Goal: Transaction & Acquisition: Purchase product/service

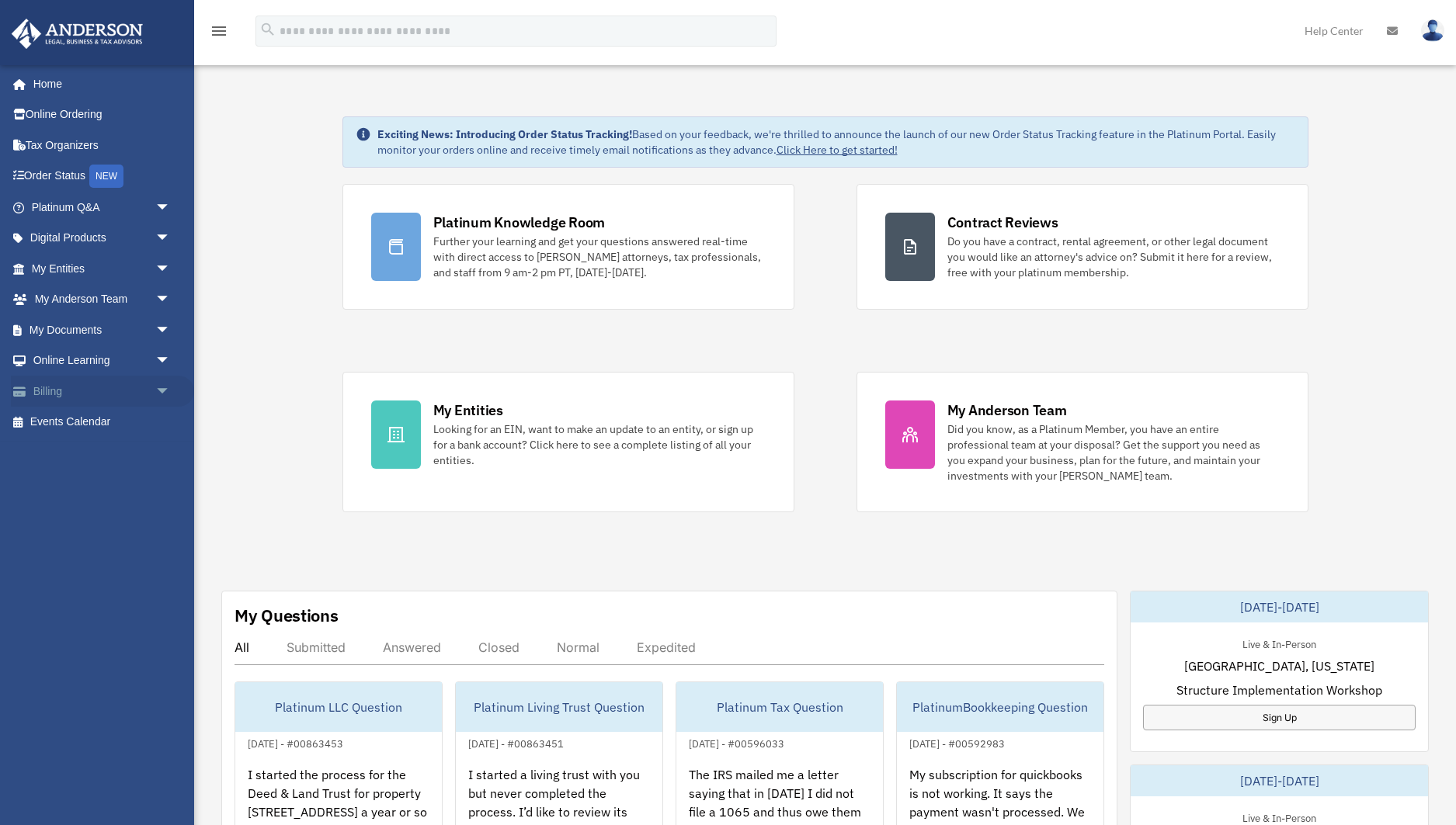
click at [70, 392] on link "Billing arrow_drop_down" at bounding box center [102, 390] width 183 height 31
click at [163, 390] on span "arrow_drop_down" at bounding box center [170, 391] width 31 height 32
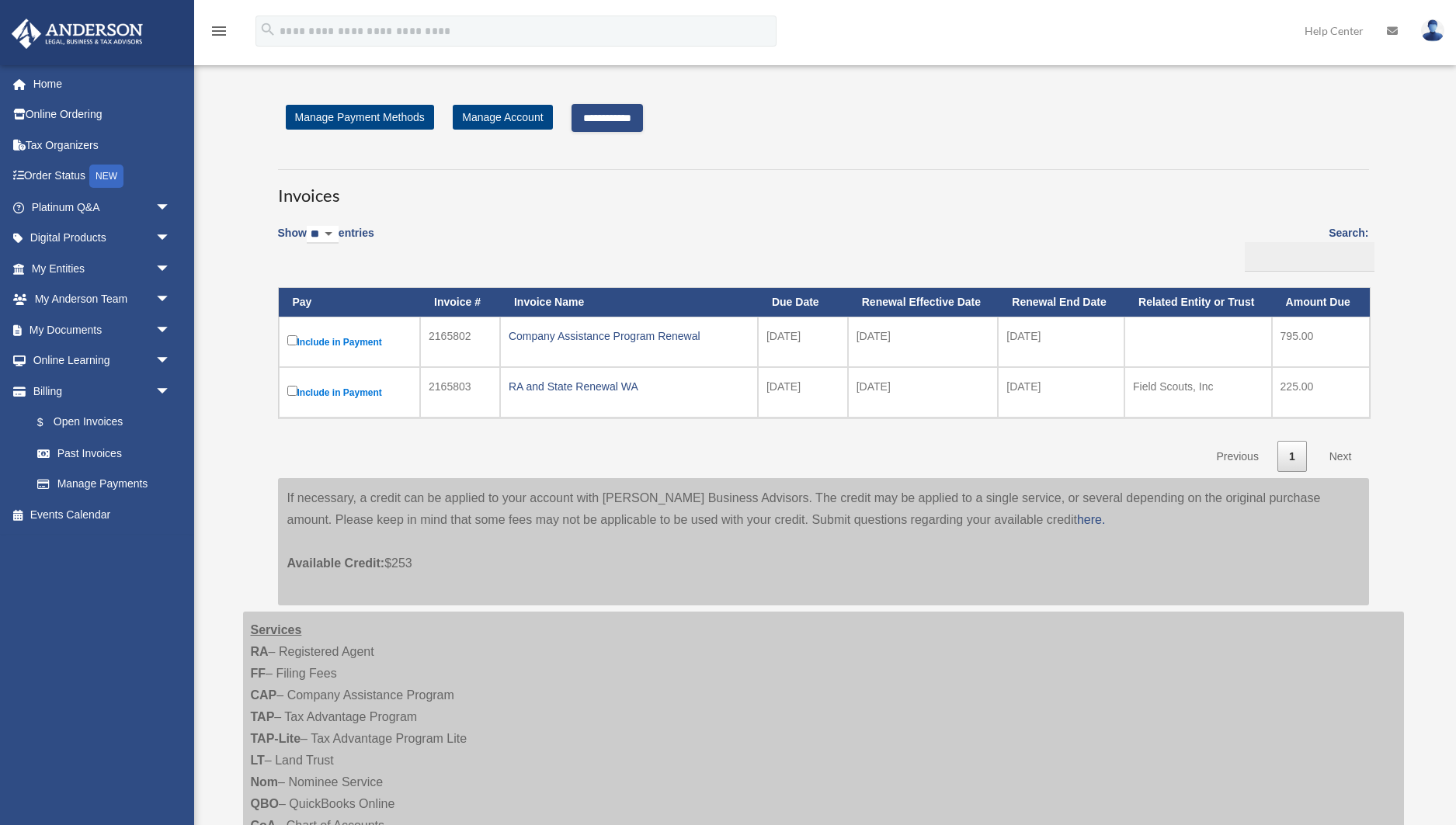
click at [622, 117] on input "**********" at bounding box center [607, 118] width 72 height 28
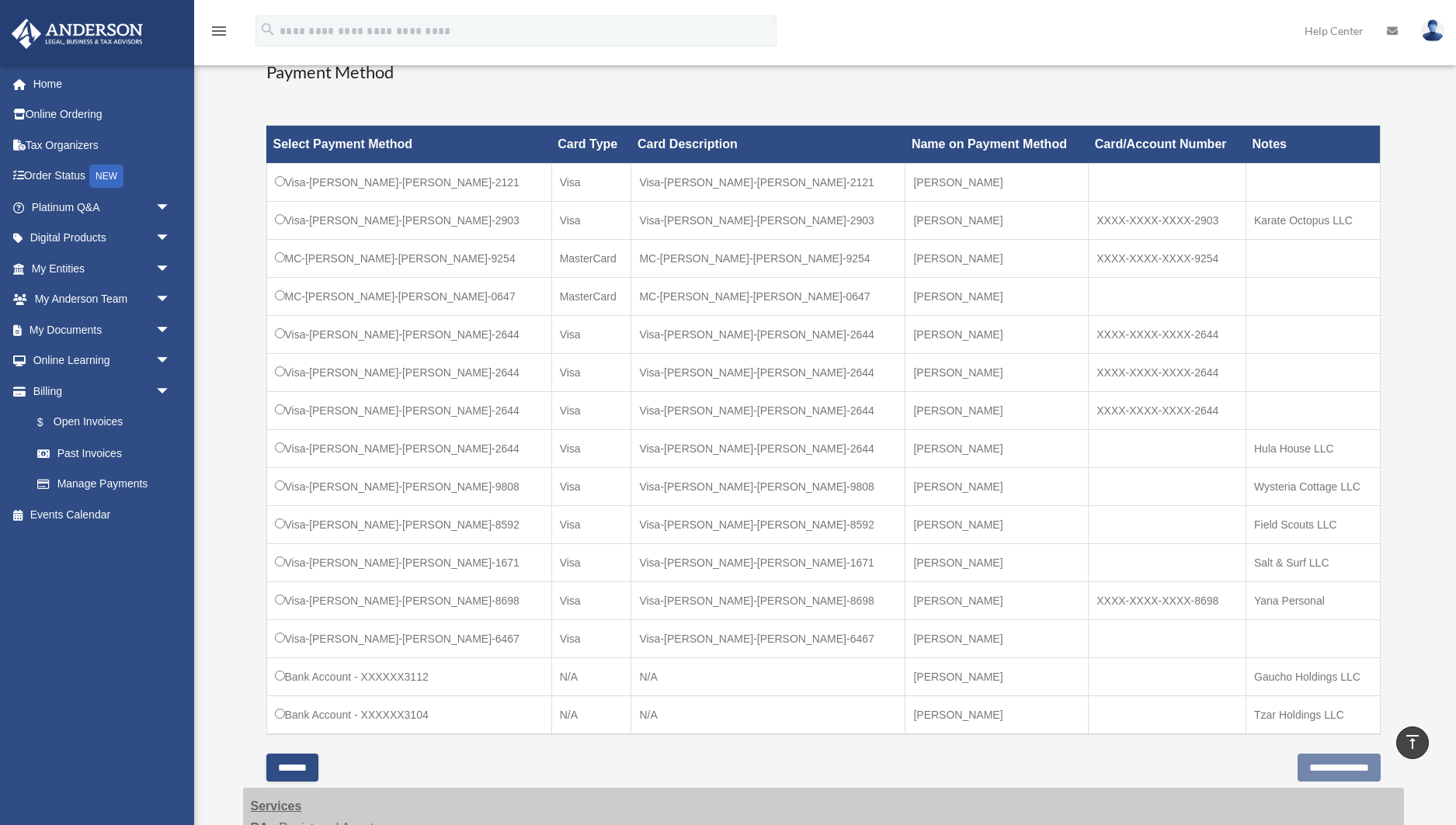
scroll to position [415, 0]
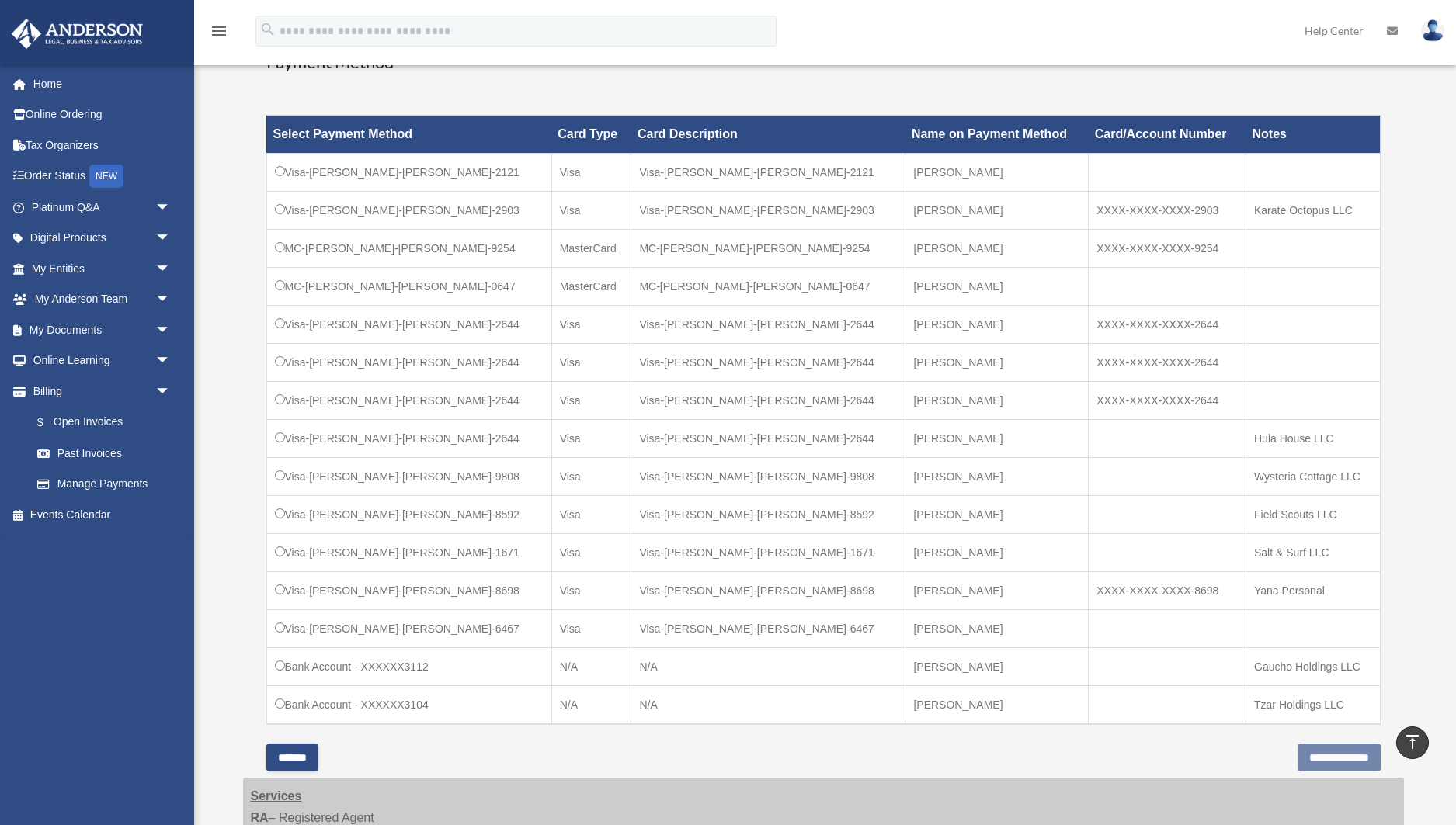
click at [277, 291] on td "MC-[PERSON_NAME]-[PERSON_NAME]-0647" at bounding box center [409, 286] width 285 height 38
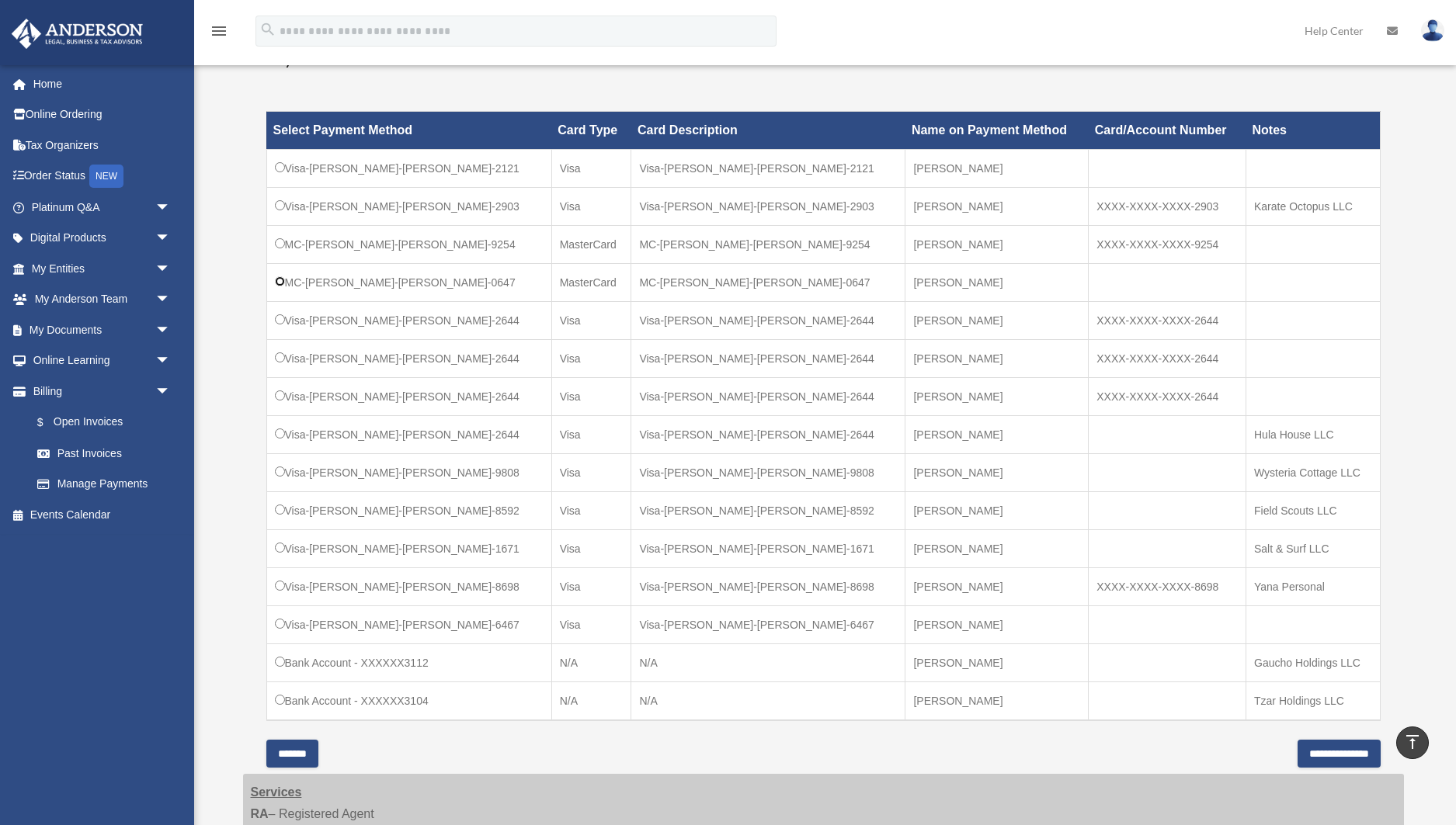
scroll to position [468, 0]
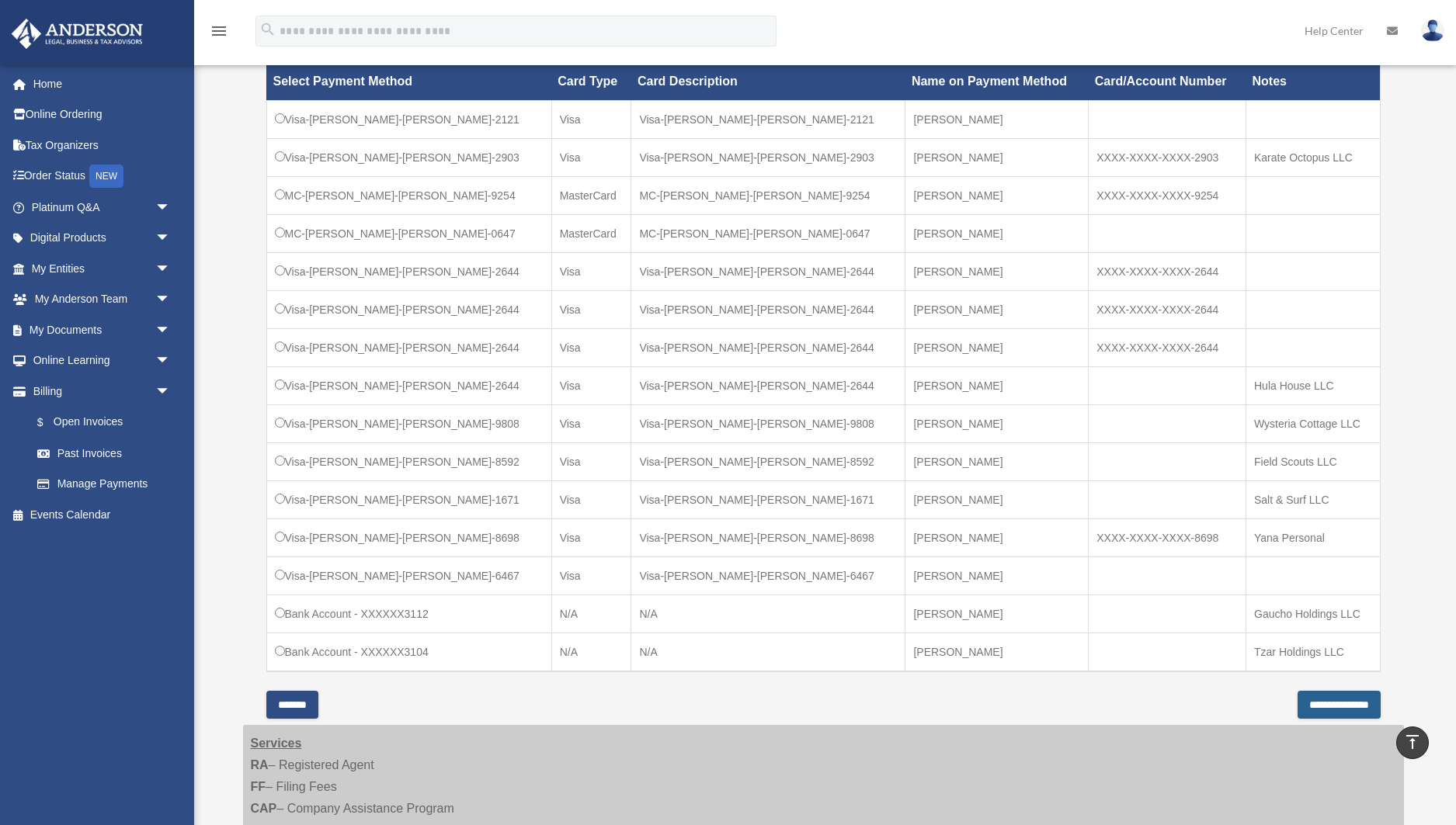
click at [1307, 702] on input "**********" at bounding box center [1338, 705] width 83 height 28
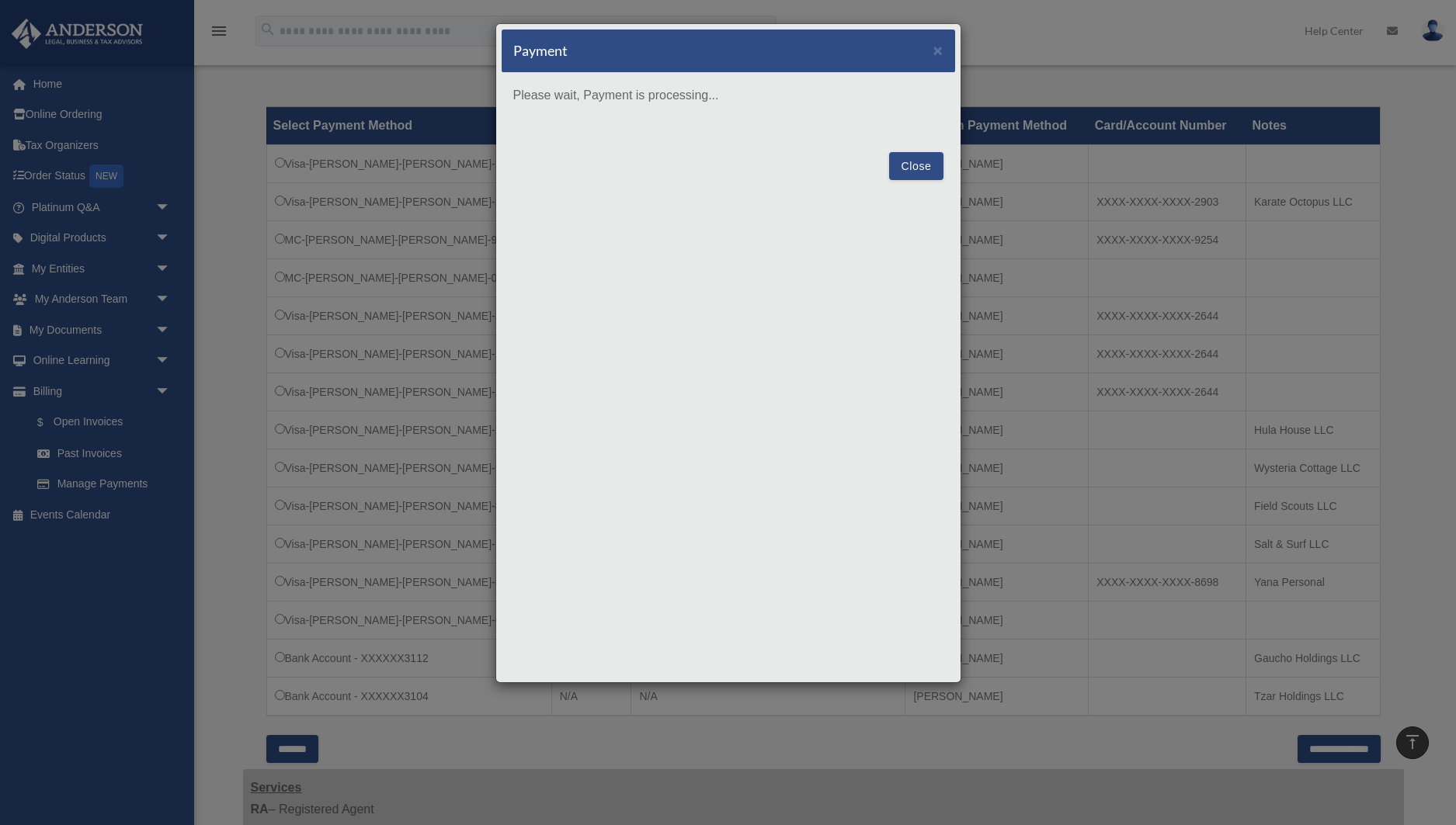
scroll to position [415, 0]
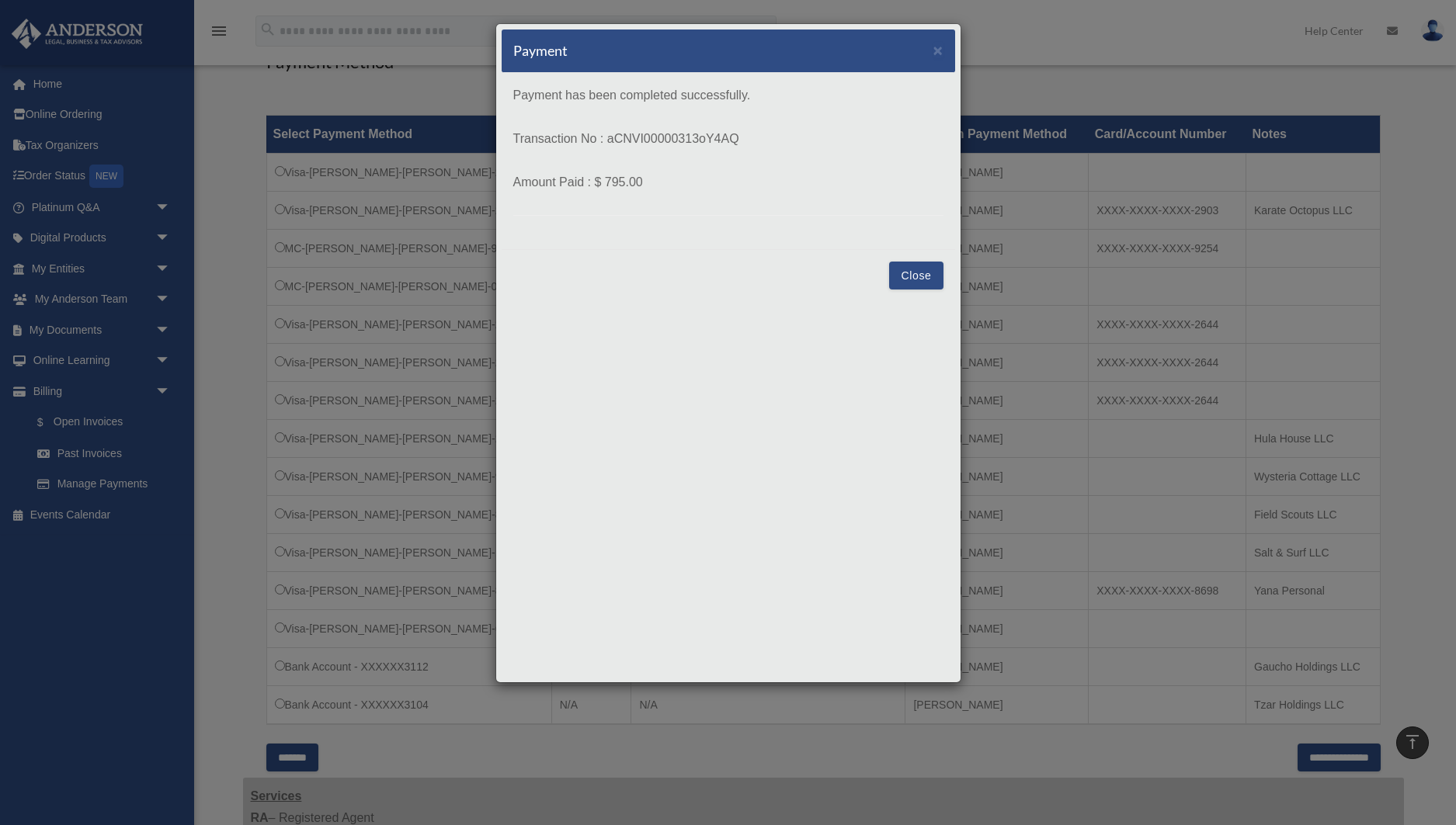
click at [914, 279] on button "Close" at bounding box center [916, 276] width 54 height 28
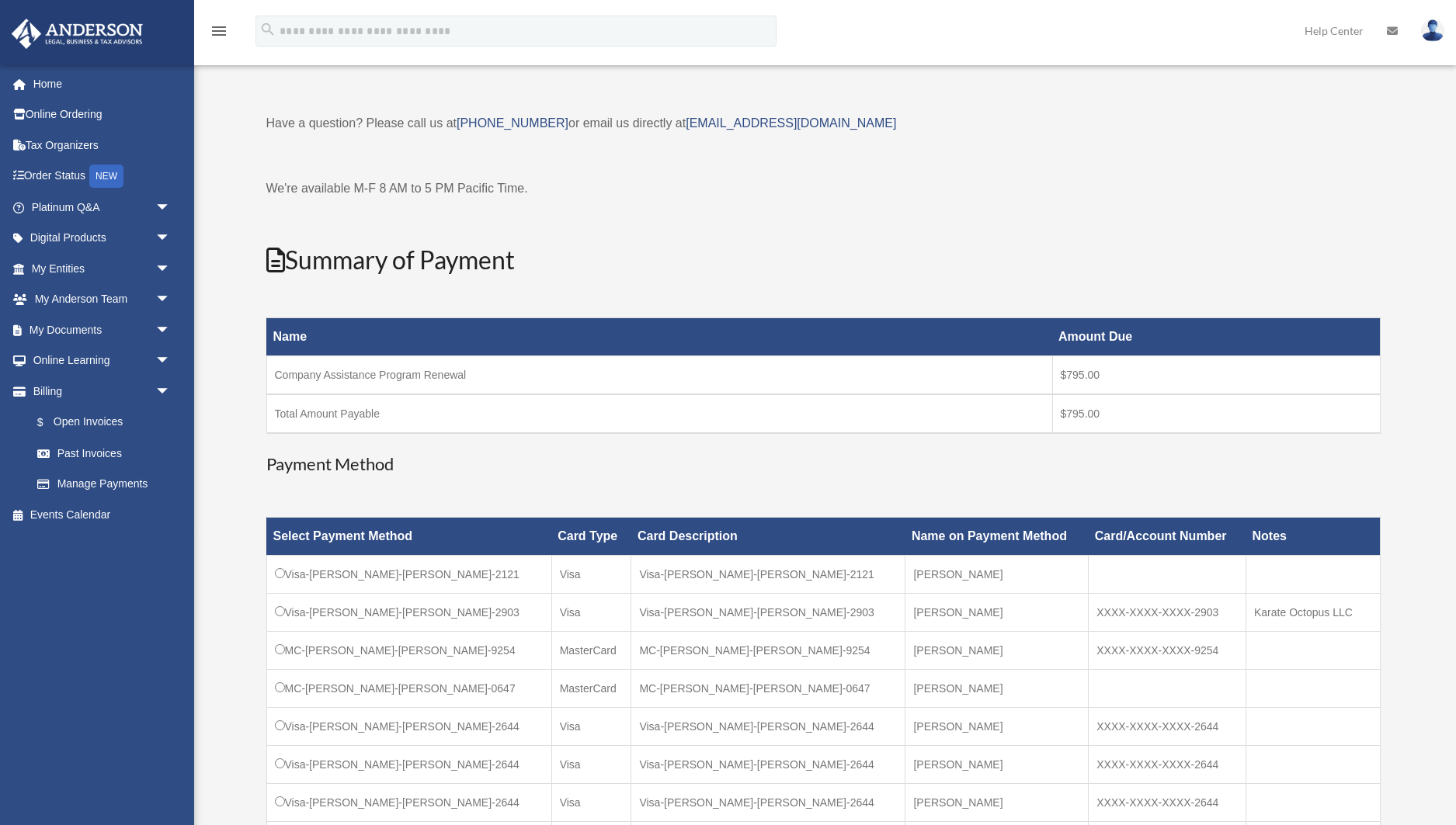
scroll to position [15, 0]
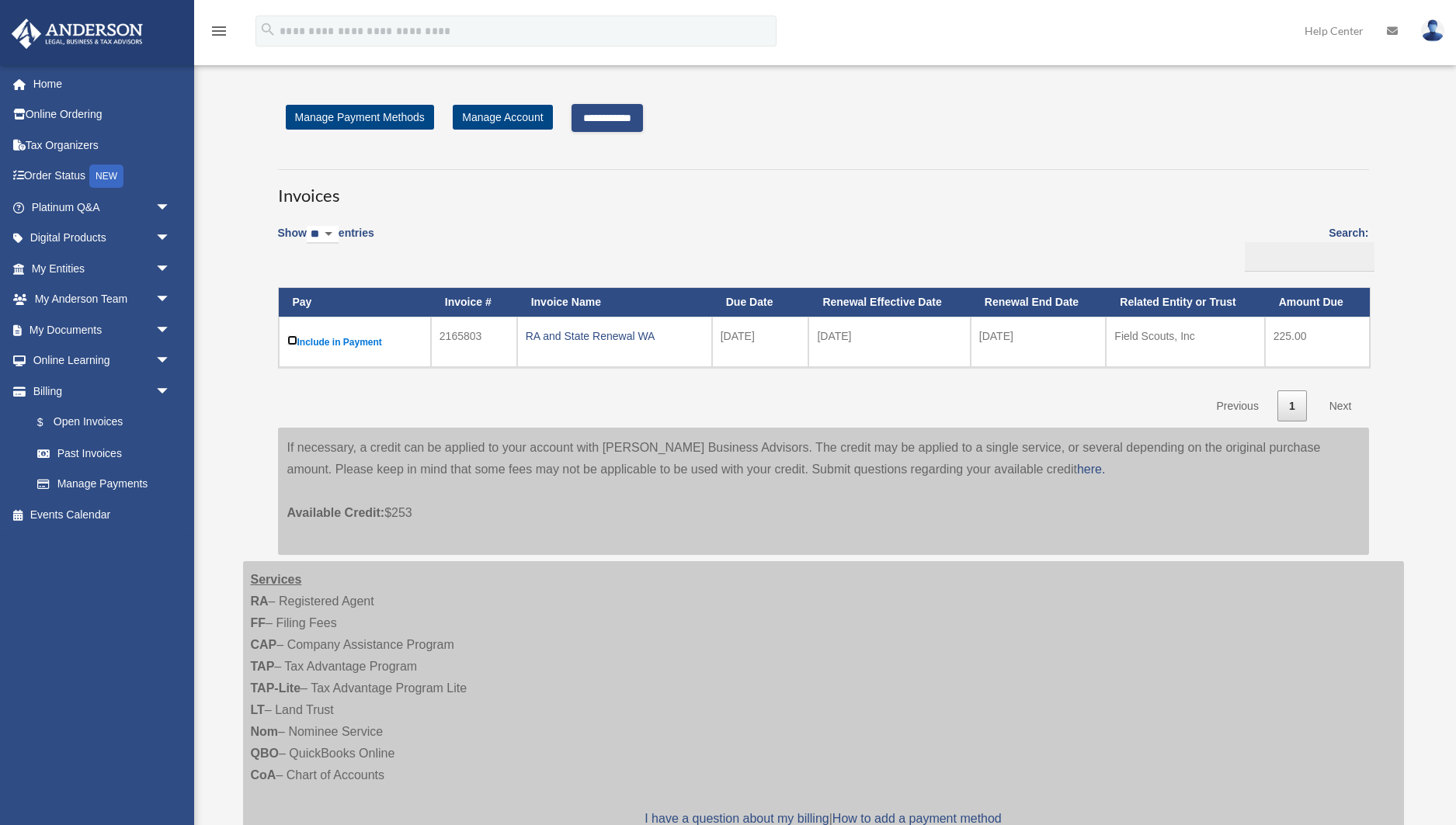
scroll to position [3, 0]
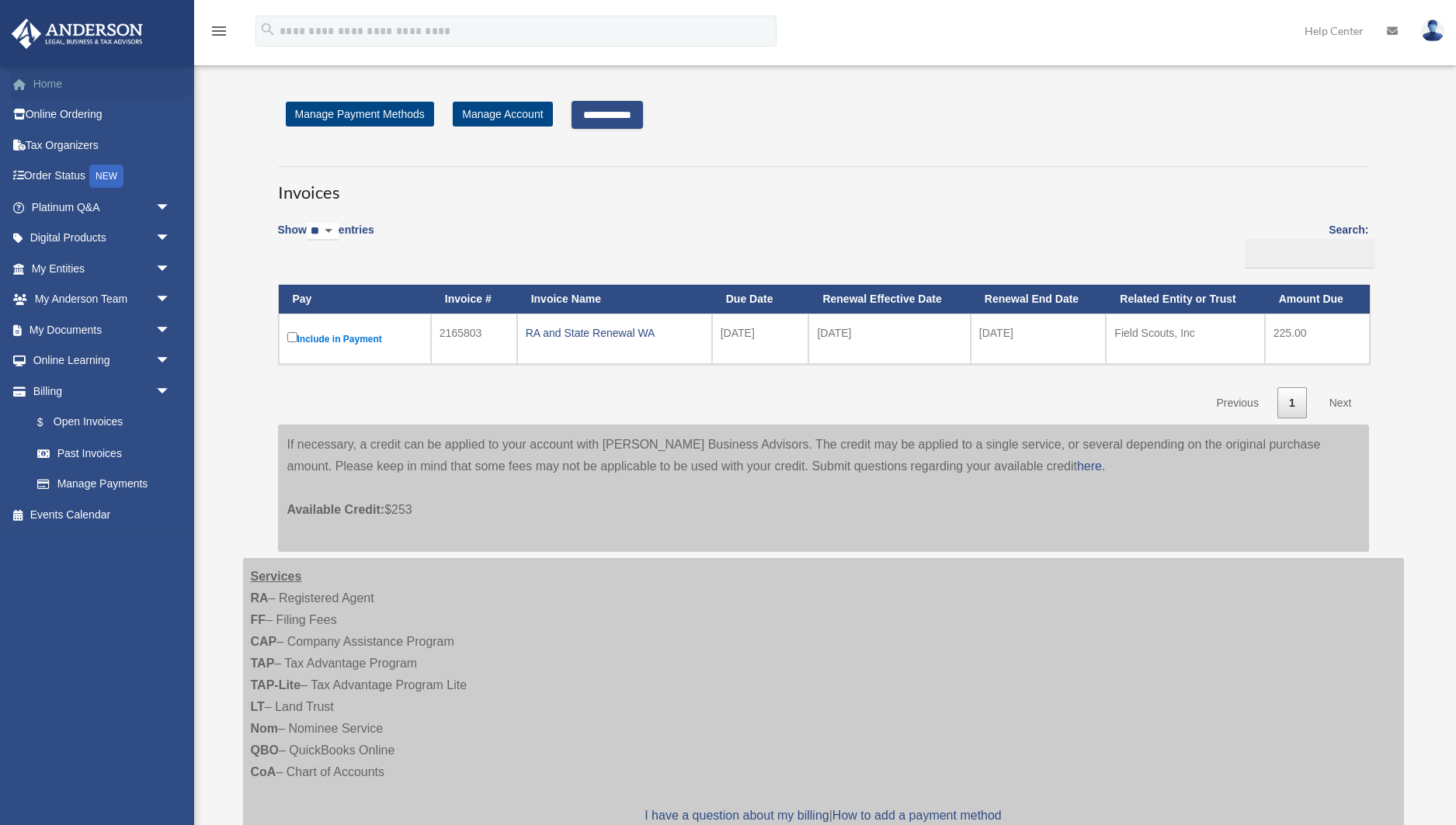
click at [64, 92] on link "Home" at bounding box center [102, 84] width 183 height 31
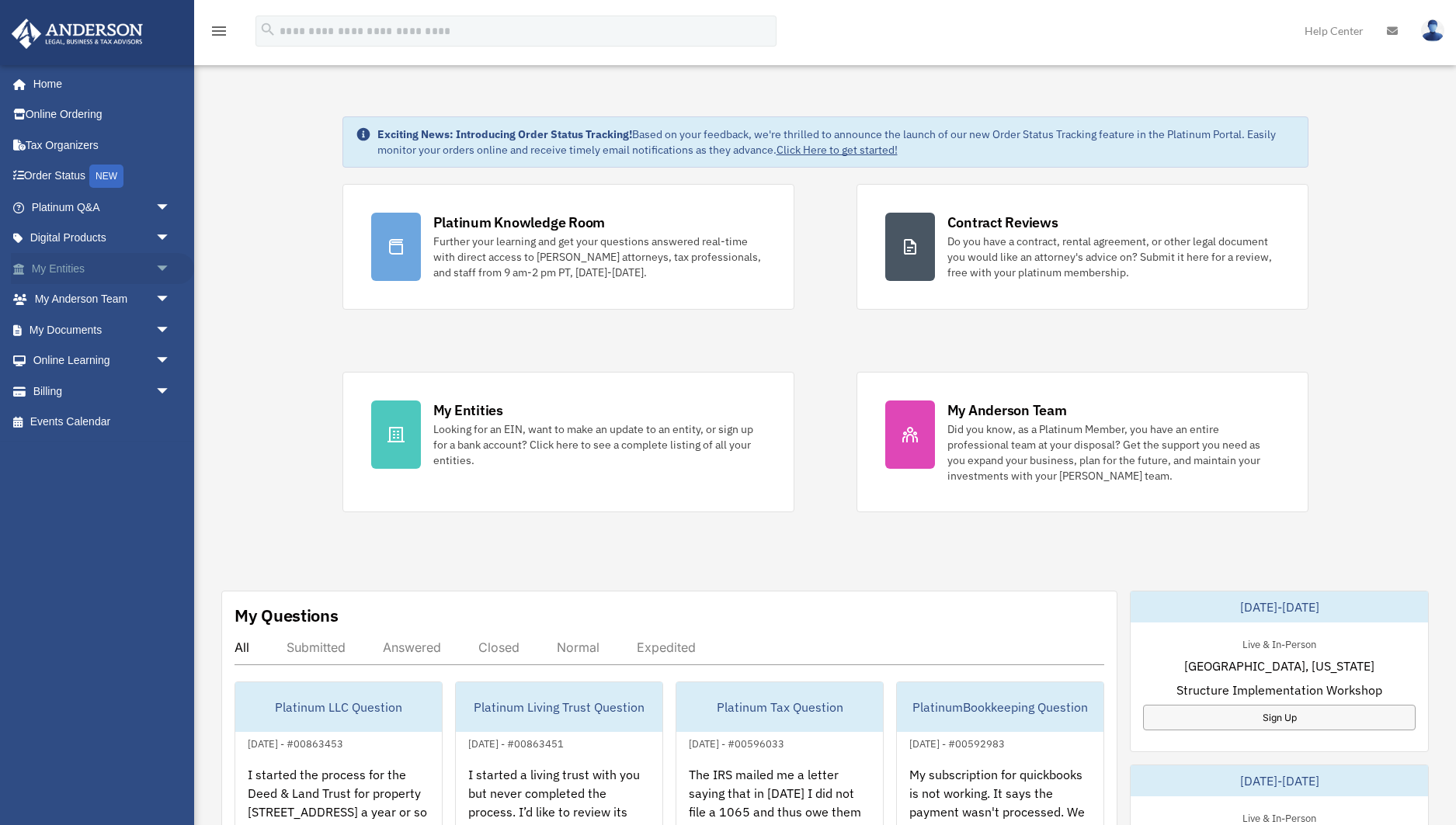
click at [83, 281] on link "My Entities arrow_drop_down" at bounding box center [102, 268] width 183 height 31
click at [91, 361] on link "Online Learning arrow_drop_down" at bounding box center [102, 360] width 183 height 31
click at [88, 384] on link "Billing arrow_drop_down" at bounding box center [102, 390] width 183 height 31
click at [157, 386] on span "arrow_drop_down" at bounding box center [170, 391] width 31 height 32
